Goal: Transaction & Acquisition: Purchase product/service

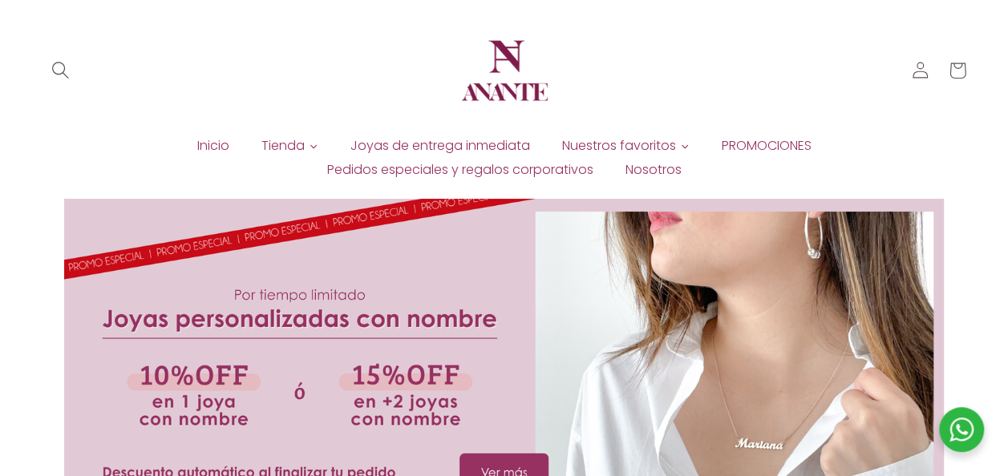
click at [58, 69] on icon "Búsqueda" at bounding box center [60, 71] width 18 height 18
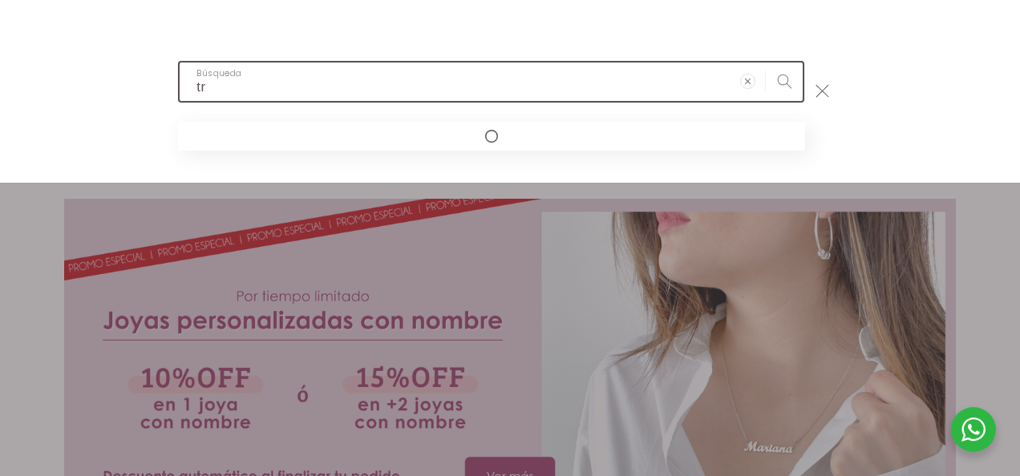
type input "t"
type input "o"
type input "torsal"
click at [765, 63] on button "Búsqueda" at bounding box center [783, 81] width 37 height 37
